Goal: Use online tool/utility: Utilize a website feature to perform a specific function

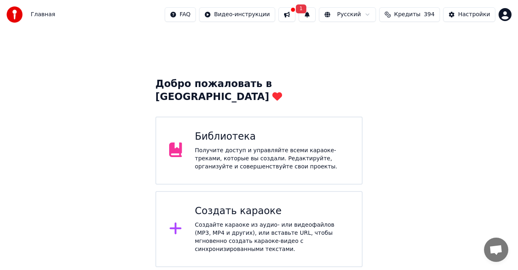
click at [215, 221] on div "Создайте караоке из аудио- или видеофайлов (MP3, MP4 и других), или вставьте UR…" at bounding box center [272, 237] width 154 height 32
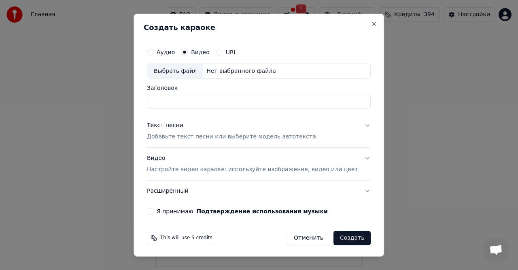
click at [210, 68] on div "Нет выбранного файла" at bounding box center [241, 71] width 76 height 8
type input "*********"
click at [179, 138] on p "Добавьте текст песни или выберите модель автотекста" at bounding box center [231, 137] width 169 height 8
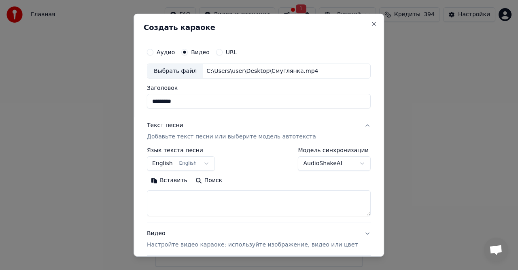
click at [176, 177] on button "Вставить" at bounding box center [169, 180] width 45 height 13
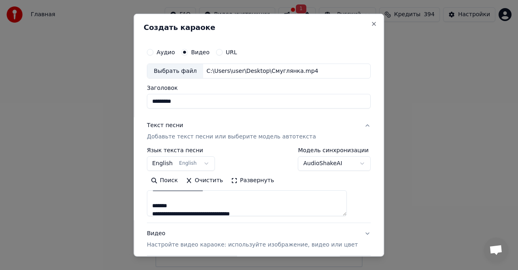
click at [184, 206] on textarea "**********" at bounding box center [247, 203] width 200 height 26
drag, startPoint x: 182, startPoint y: 203, endPoint x: 163, endPoint y: 203, distance: 19.4
click at [163, 203] on textarea "**********" at bounding box center [247, 203] width 200 height 26
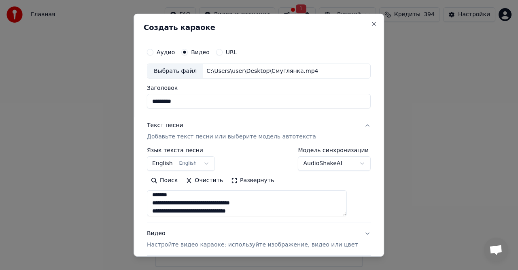
drag, startPoint x: 183, startPoint y: 195, endPoint x: 157, endPoint y: 196, distance: 25.9
click at [157, 196] on textarea "**********" at bounding box center [247, 203] width 200 height 26
type textarea "**********"
click at [210, 164] on button "English English" at bounding box center [181, 163] width 68 height 15
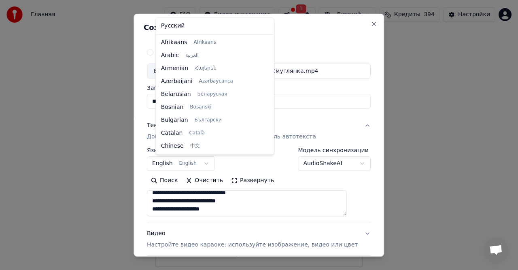
scroll to position [65, 0]
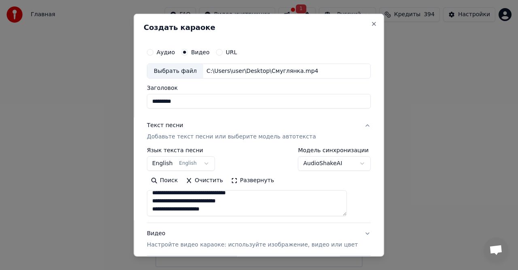
click at [210, 164] on body "Главная FAQ Видео-инструкции 1 Русский Кредиты 394 Настройки Добро пожаловать в…" at bounding box center [259, 133] width 518 height 267
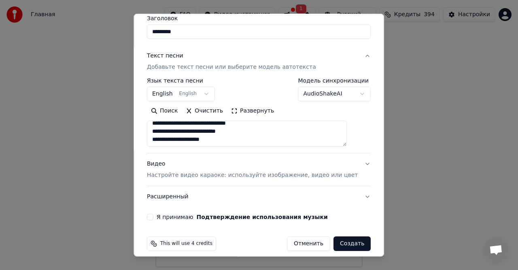
scroll to position [75, 0]
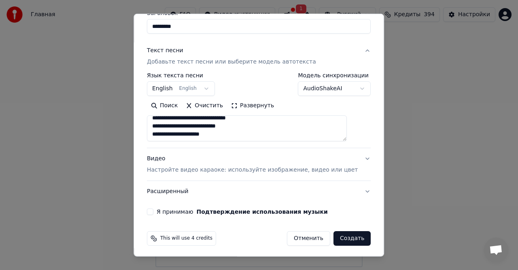
click at [242, 170] on p "Настройте видео караоке: используйте изображение, видео или цвет" at bounding box center [252, 170] width 211 height 8
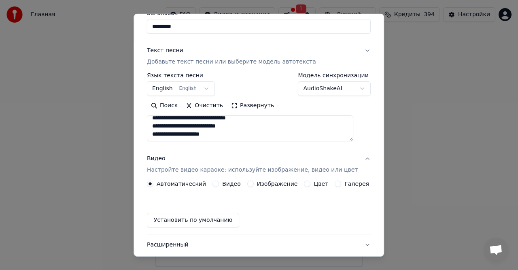
scroll to position [55, 0]
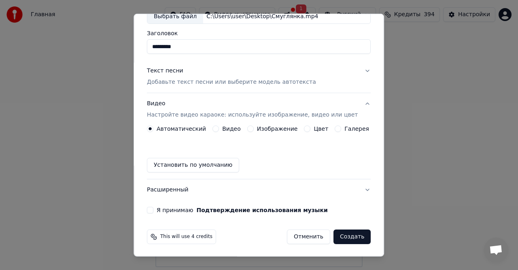
click at [229, 129] on label "Видео" at bounding box center [231, 129] width 19 height 6
click at [219, 129] on button "Видео" at bounding box center [215, 128] width 6 height 6
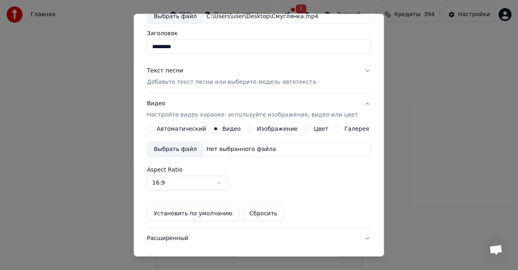
click at [231, 145] on div "Нет выбранного файла" at bounding box center [241, 149] width 76 height 8
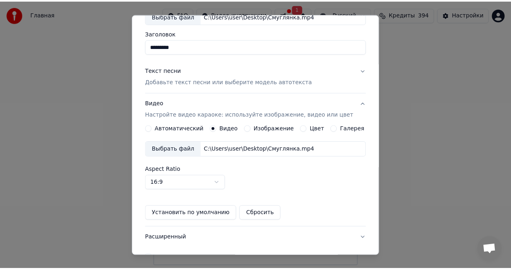
scroll to position [103, 0]
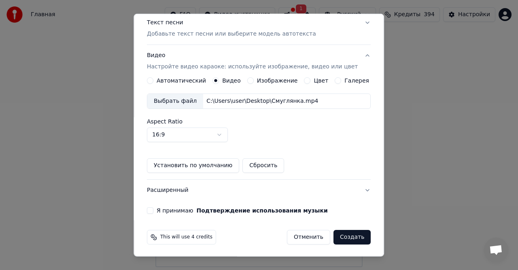
click at [160, 210] on div "Я принимаю Подтверждение использования музыки" at bounding box center [259, 210] width 224 height 6
click at [153, 211] on button "Я принимаю Подтверждение использования музыки" at bounding box center [150, 210] width 6 height 6
click at [343, 235] on button "Создать" at bounding box center [351, 237] width 37 height 15
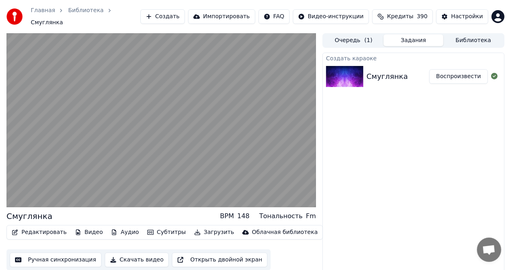
click at [51, 228] on button "Редактировать" at bounding box center [38, 232] width 61 height 11
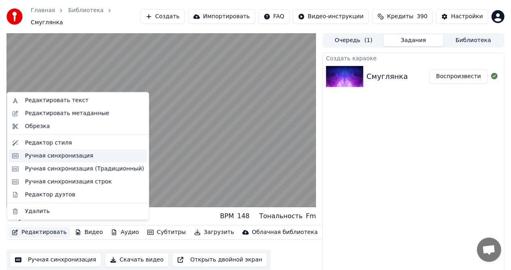
click at [61, 155] on div "Ручная синхронизация" at bounding box center [59, 156] width 68 height 8
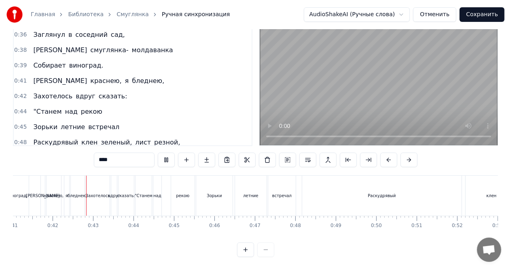
scroll to position [0, 1668]
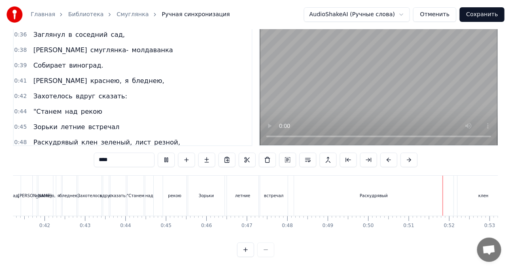
click at [357, 91] on video at bounding box center [379, 79] width 238 height 134
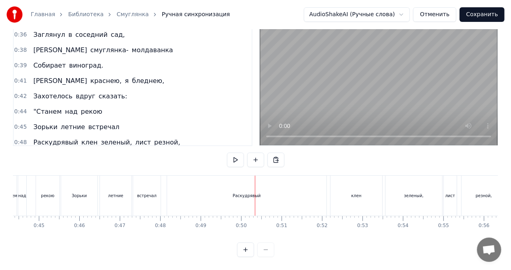
scroll to position [0, 1826]
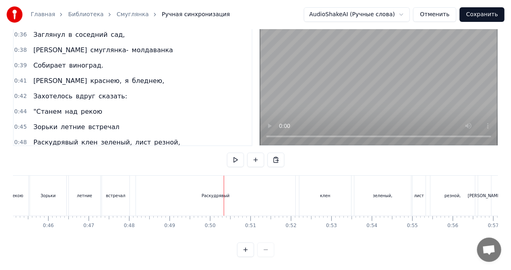
click at [275, 191] on div "Раскудрявый" at bounding box center [215, 196] width 159 height 40
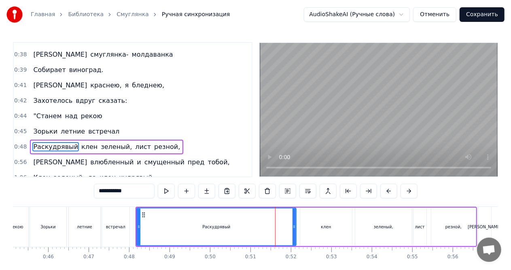
scroll to position [61, 0]
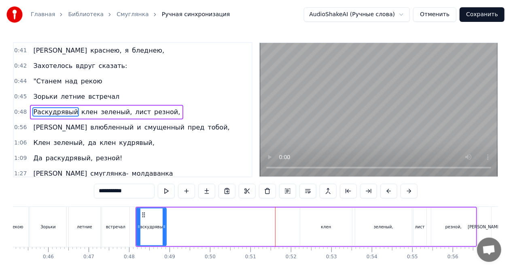
drag, startPoint x: 293, startPoint y: 227, endPoint x: 163, endPoint y: 227, distance: 129.9
click at [163, 227] on icon at bounding box center [164, 226] width 3 height 6
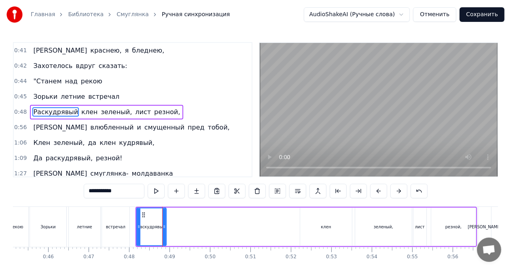
click at [328, 220] on div "клен" at bounding box center [326, 227] width 52 height 38
type input "****"
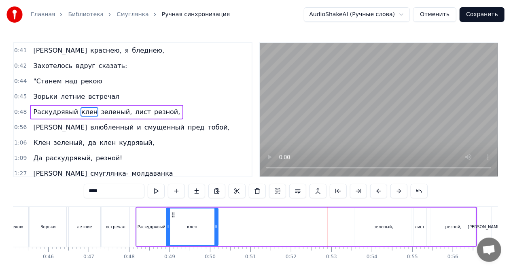
drag, startPoint x: 306, startPoint y: 214, endPoint x: 172, endPoint y: 215, distance: 133.5
click at [172, 215] on icon at bounding box center [173, 215] width 6 height 6
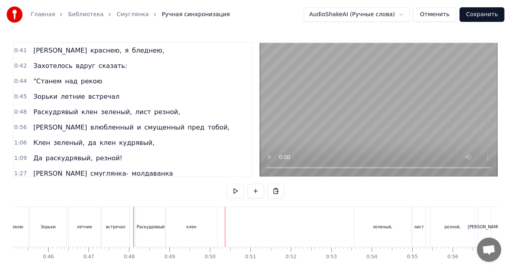
click at [374, 221] on div "зеленый," at bounding box center [382, 227] width 57 height 40
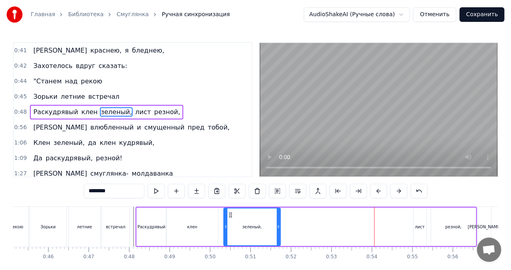
drag, startPoint x: 362, startPoint y: 215, endPoint x: 230, endPoint y: 217, distance: 131.5
click at [230, 217] on icon at bounding box center [230, 215] width 6 height 6
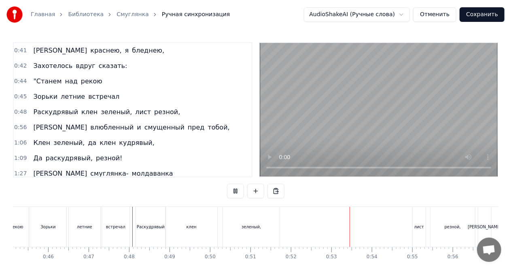
click at [309, 131] on video at bounding box center [379, 110] width 238 height 134
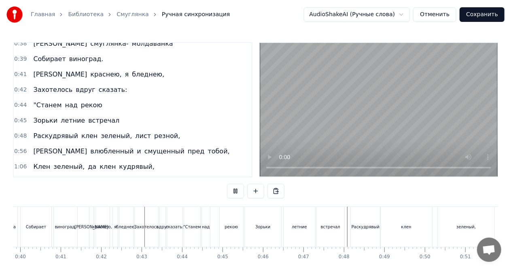
scroll to position [0, 1677]
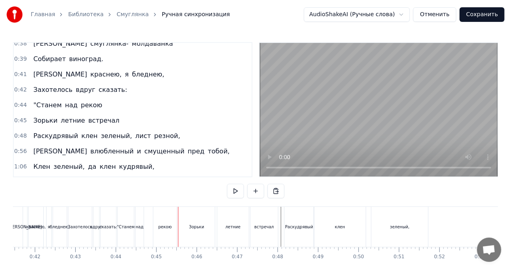
click at [69, 103] on span "над" at bounding box center [71, 104] width 14 height 9
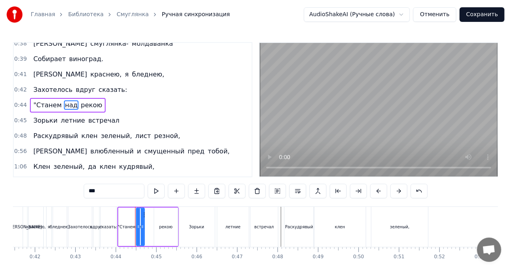
scroll to position [32, 0]
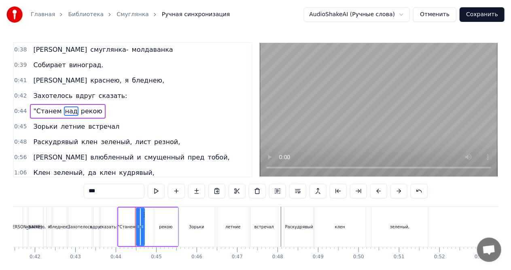
click at [80, 106] on span "рекою" at bounding box center [91, 110] width 23 height 9
type input "*****"
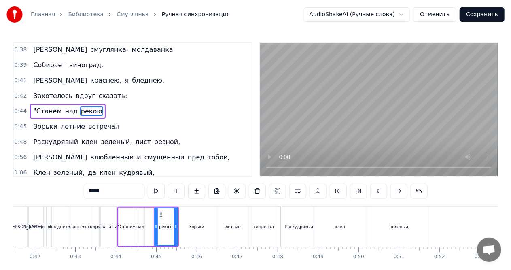
click at [64, 104] on div ""Станем над рекою" at bounding box center [67, 111] width 75 height 15
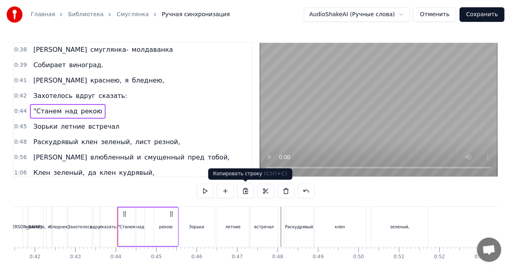
click at [246, 189] on button at bounding box center [245, 191] width 17 height 15
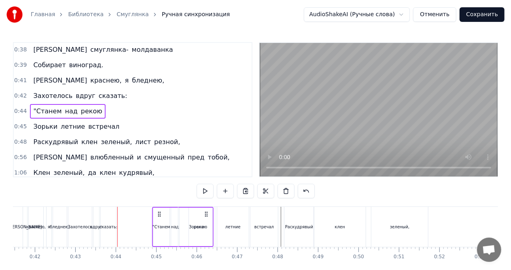
drag, startPoint x: 123, startPoint y: 213, endPoint x: 158, endPoint y: 213, distance: 34.8
click at [158, 213] on icon at bounding box center [159, 214] width 6 height 6
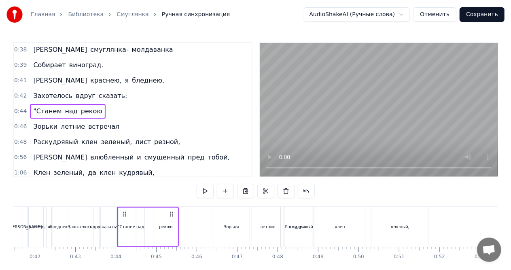
click at [83, 135] on div "Раскудрявый клен зеленый, лист резной," at bounding box center [106, 142] width 153 height 15
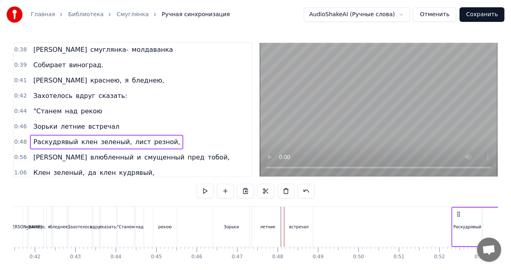
drag, startPoint x: 290, startPoint y: 214, endPoint x: 453, endPoint y: 218, distance: 162.7
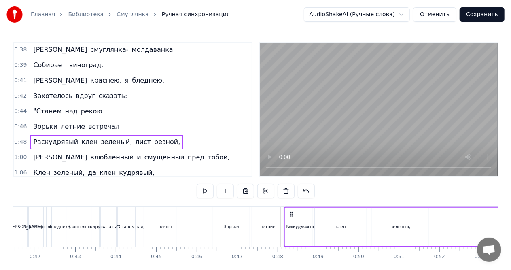
click at [57, 119] on div "Зорьки летние встречал" at bounding box center [76, 126] width 93 height 15
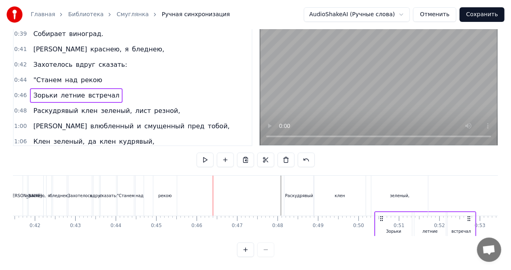
scroll to position [38, 0]
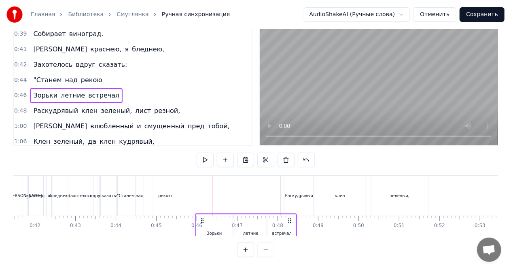
drag, startPoint x: 219, startPoint y: 214, endPoint x: 201, endPoint y: 191, distance: 29.1
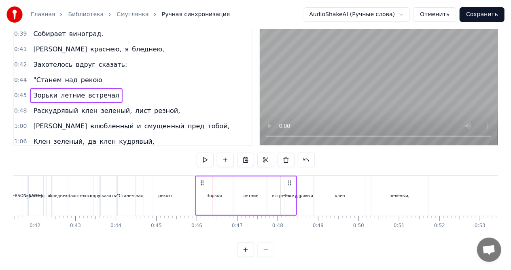
click at [128, 104] on div "Раскудрявый клен зеленый, лист резной," at bounding box center [106, 111] width 153 height 15
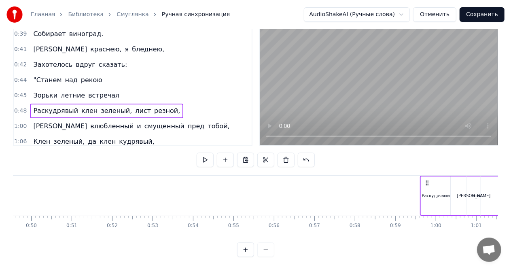
scroll to position [0, 2014]
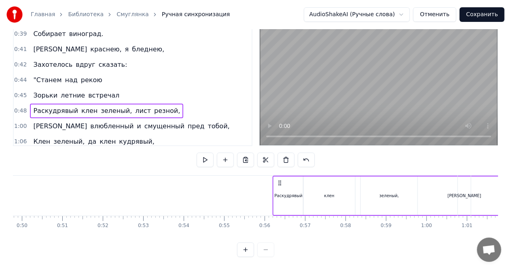
drag, startPoint x: 290, startPoint y: 175, endPoint x: 279, endPoint y: 191, distance: 20.1
click at [279, 191] on div "Раскудрявый клен зеленый, лист резной," at bounding box center [443, 196] width 341 height 40
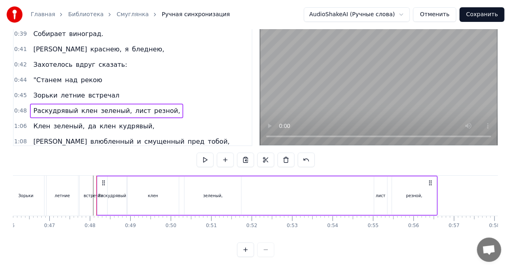
scroll to position [0, 1834]
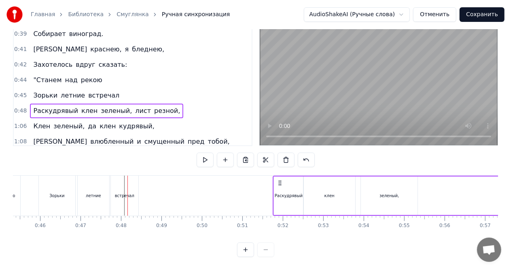
drag, startPoint x: 133, startPoint y: 176, endPoint x: 278, endPoint y: 184, distance: 145.9
click at [278, 184] on div "Раскудрявый клен зеленый, лист резной," at bounding box center [443, 196] width 341 height 40
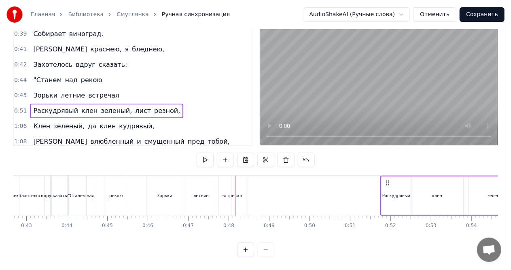
scroll to position [0, 1659]
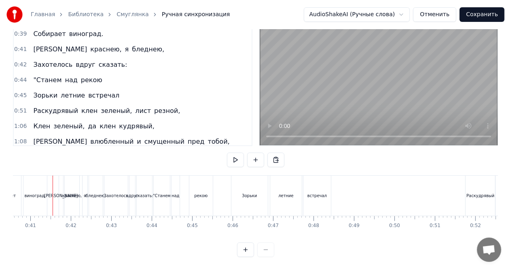
scroll to position [0, 1640]
click at [325, 181] on div "встречал" at bounding box center [320, 196] width 28 height 40
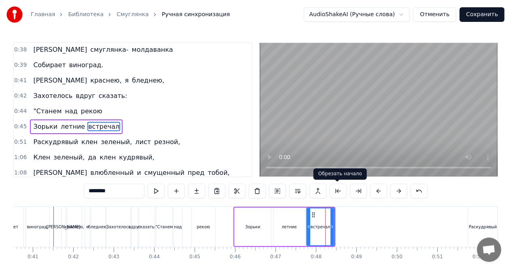
scroll to position [47, 0]
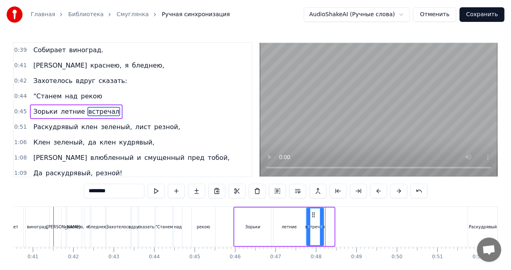
drag, startPoint x: 331, startPoint y: 227, endPoint x: 320, endPoint y: 227, distance: 10.5
click at [320, 227] on icon at bounding box center [321, 226] width 3 height 6
click at [297, 218] on div "летние" at bounding box center [289, 227] width 32 height 38
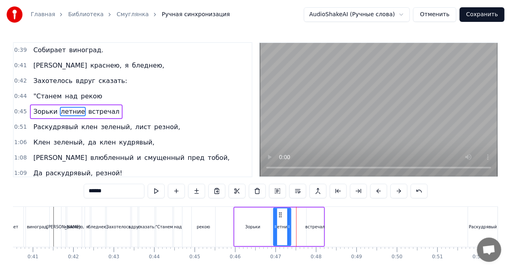
drag, startPoint x: 303, startPoint y: 227, endPoint x: 267, endPoint y: 223, distance: 35.8
click at [289, 226] on icon at bounding box center [288, 226] width 3 height 6
click at [256, 217] on div "Зорьки" at bounding box center [253, 227] width 36 height 38
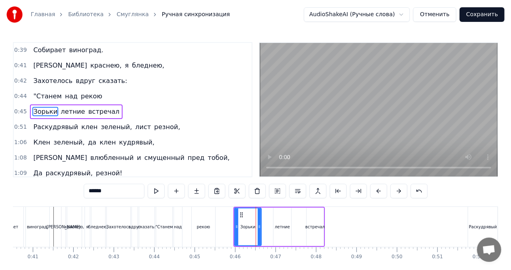
drag, startPoint x: 268, startPoint y: 226, endPoint x: 258, endPoint y: 227, distance: 9.7
click at [258, 227] on icon at bounding box center [259, 226] width 3 height 6
click at [280, 221] on div "летние" at bounding box center [282, 227] width 18 height 38
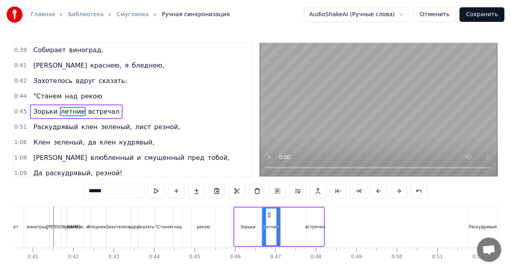
drag, startPoint x: 279, startPoint y: 214, endPoint x: 268, endPoint y: 215, distance: 11.3
click at [268, 215] on circle at bounding box center [268, 214] width 0 height 0
click at [311, 215] on div "встречал" at bounding box center [315, 227] width 17 height 38
type input "********"
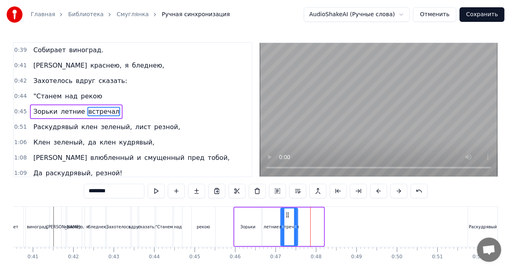
drag, startPoint x: 312, startPoint y: 214, endPoint x: 286, endPoint y: 217, distance: 26.0
click at [286, 217] on icon at bounding box center [287, 215] width 6 height 6
click at [95, 120] on div "Раскудрявый клен зеленый, лист резной," at bounding box center [106, 127] width 153 height 15
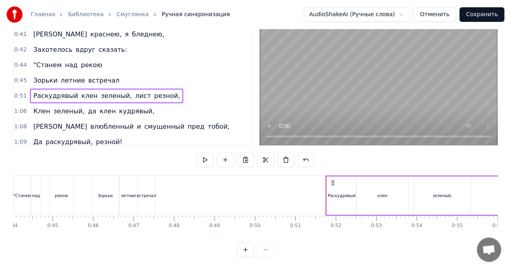
scroll to position [0, 1750]
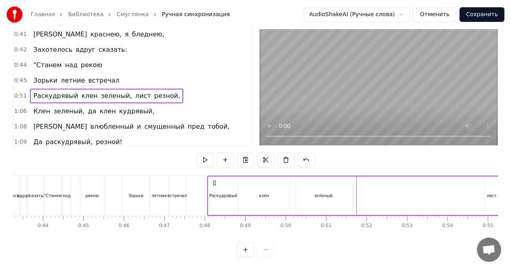
drag, startPoint x: 363, startPoint y: 176, endPoint x: 214, endPoint y: 179, distance: 148.9
click at [214, 180] on icon at bounding box center [215, 183] width 6 height 6
click at [75, 176] on div ""Станем над рекою" at bounding box center [75, 196] width 61 height 40
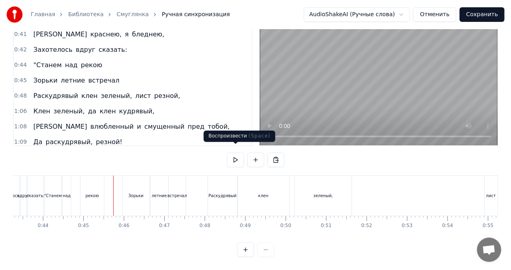
click at [235, 154] on button at bounding box center [235, 160] width 17 height 15
